Goal: Task Accomplishment & Management: Use online tool/utility

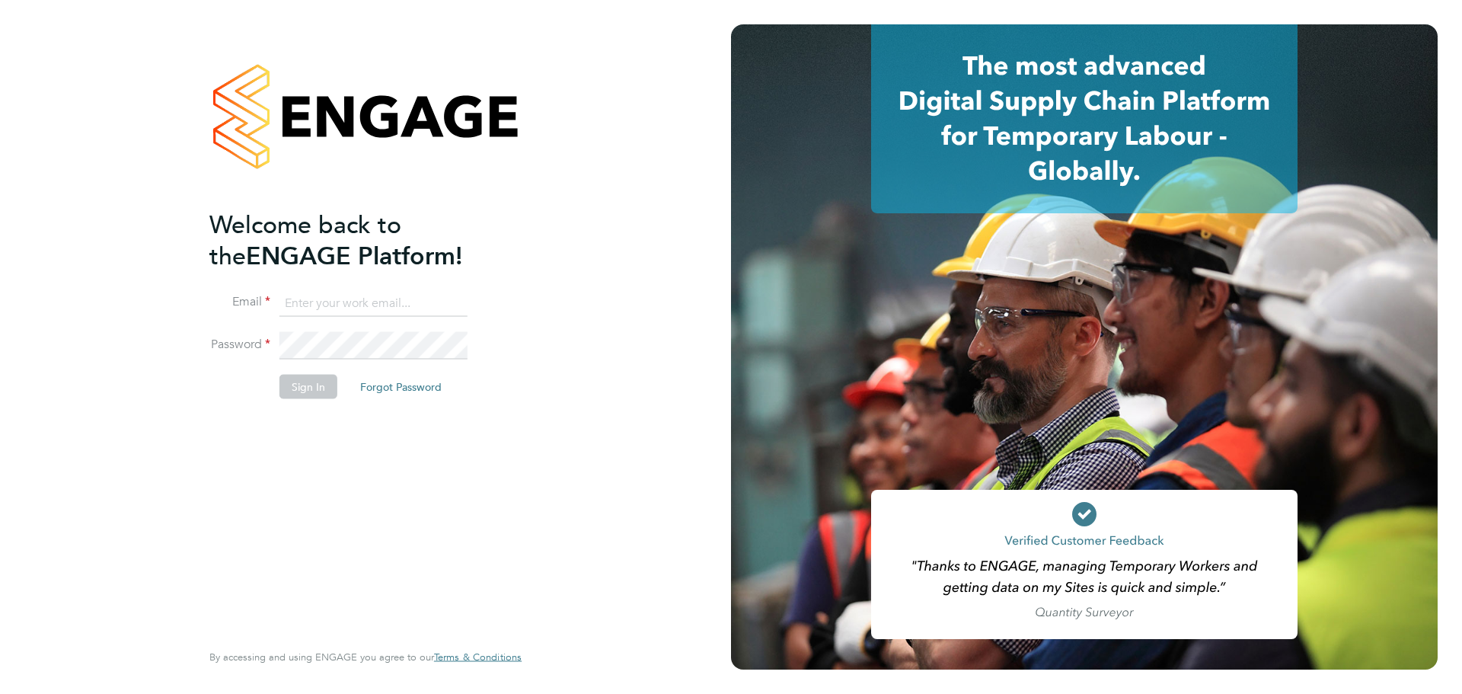
click at [324, 308] on input at bounding box center [374, 302] width 188 height 27
type input "jodie.dobson@comparethemarket.com"
click at [301, 398] on button "Sign In" at bounding box center [309, 386] width 58 height 24
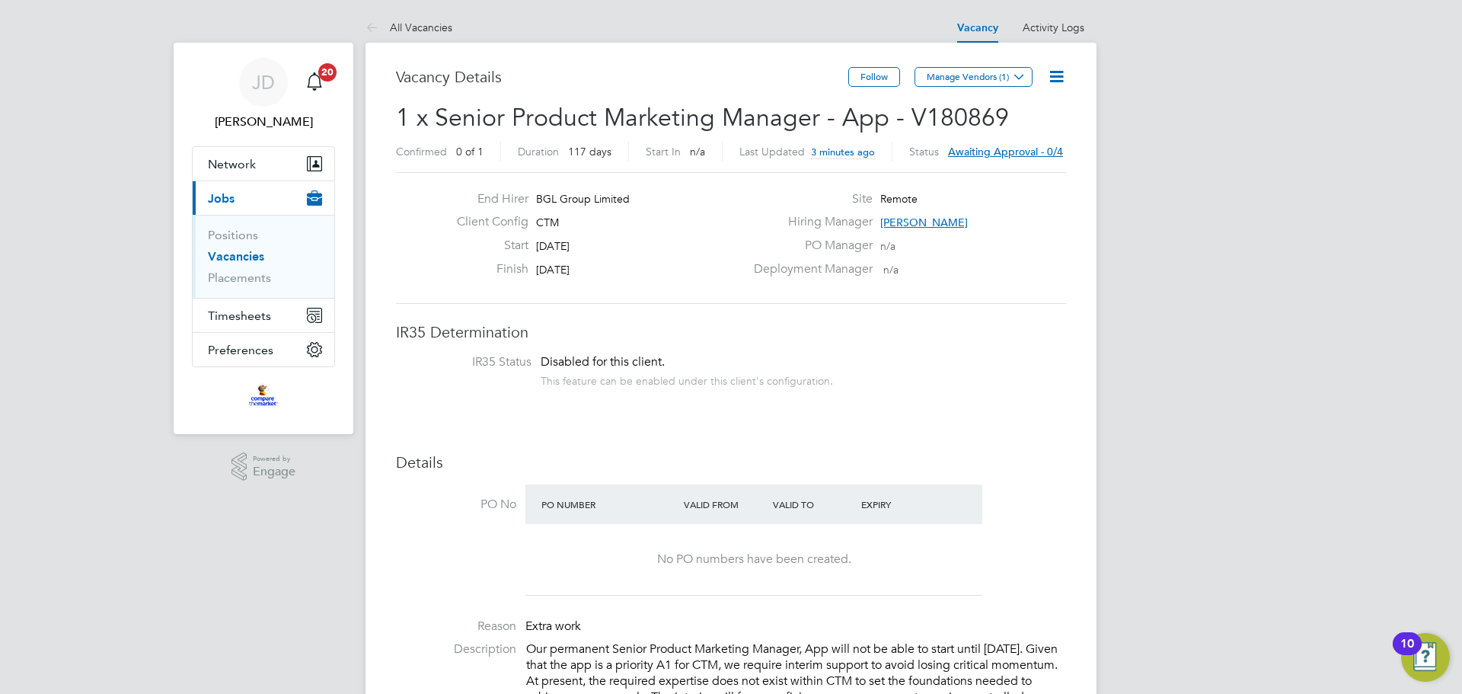
click at [983, 155] on span "Awaiting approval - 0/4" at bounding box center [1005, 152] width 115 height 14
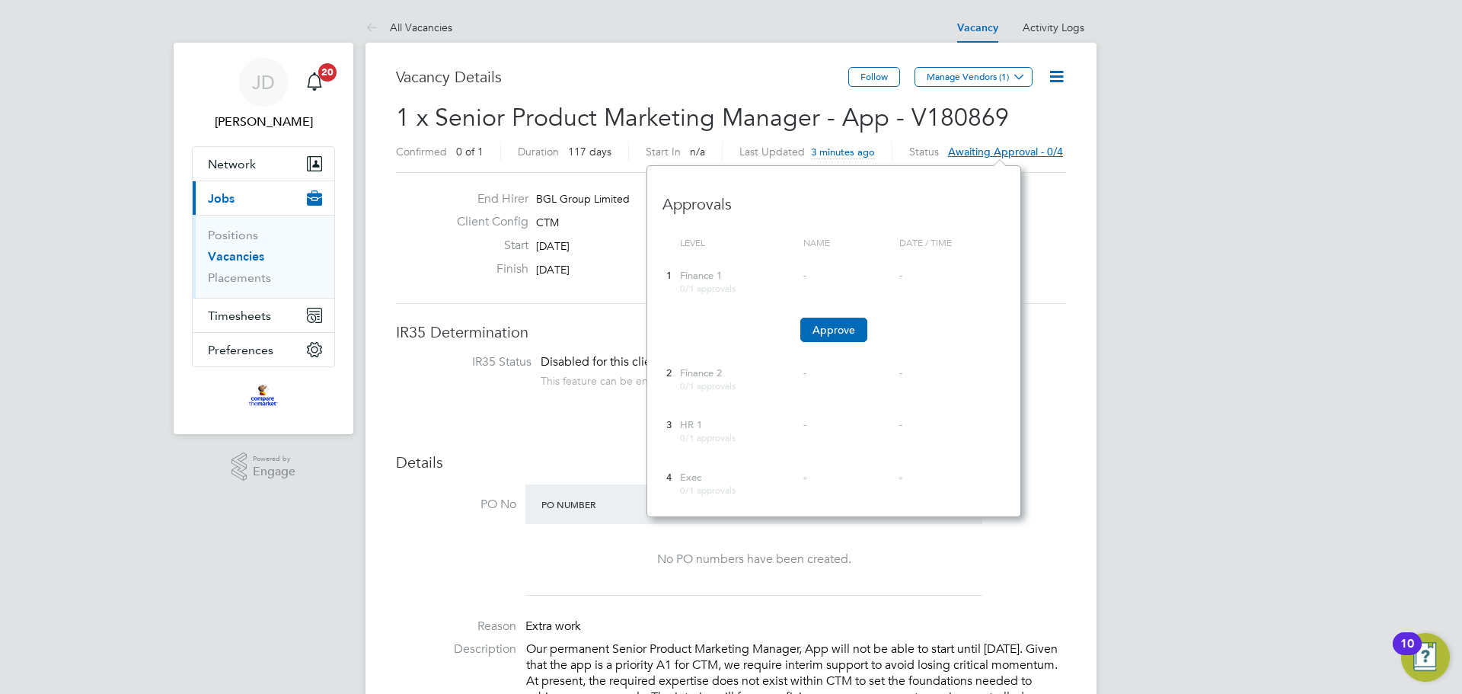
scroll to position [351, 374]
click at [823, 328] on button "Approve" at bounding box center [834, 330] width 67 height 24
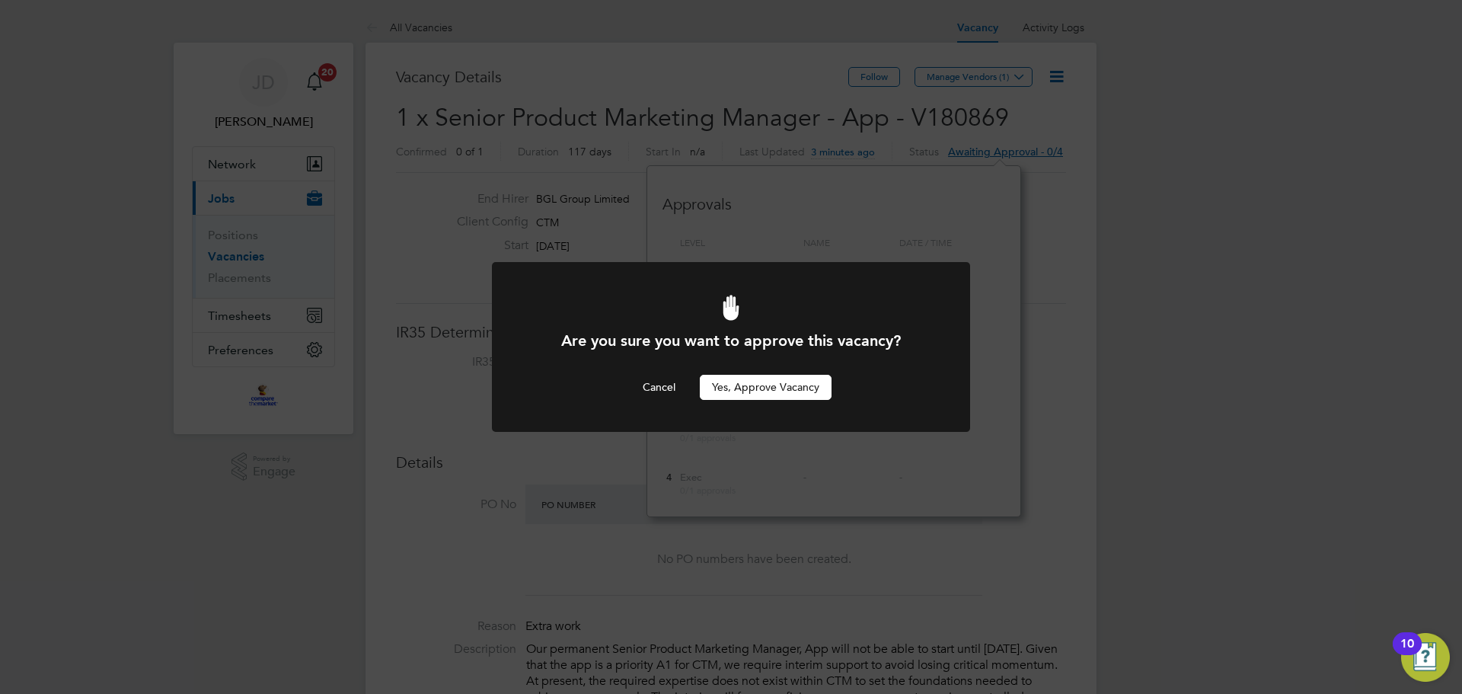
click at [760, 382] on button "Yes, Approve Vacancy" at bounding box center [766, 387] width 132 height 24
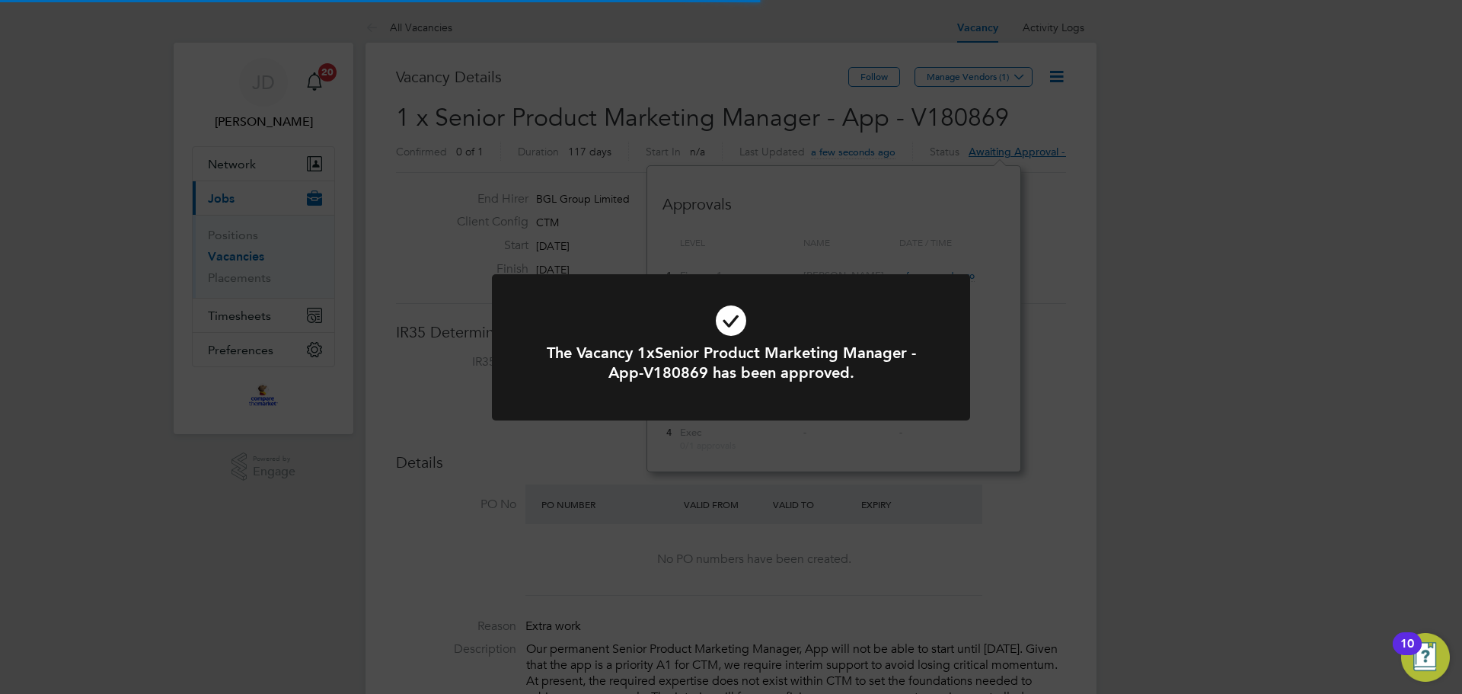
scroll to position [27, 238]
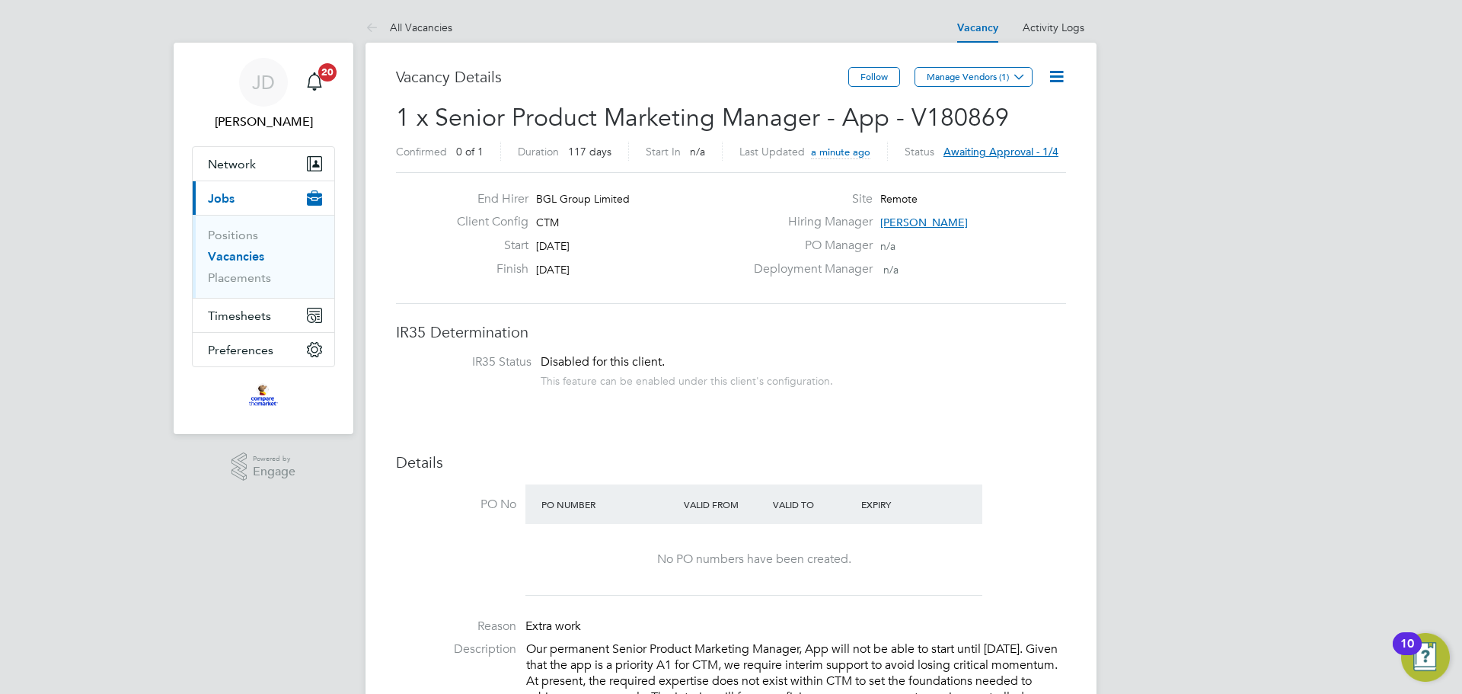
click at [1004, 150] on span "Awaiting approval - 1/4" at bounding box center [1001, 152] width 115 height 14
